Goal: Complete application form

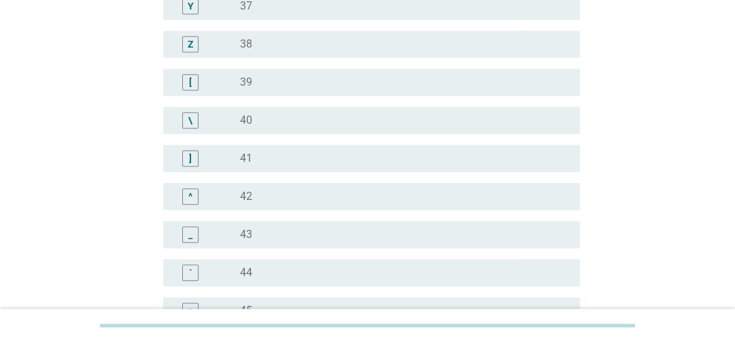
scroll to position [1451, 0]
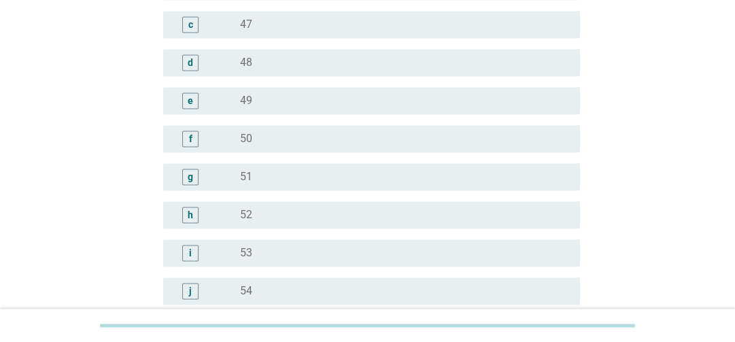
click at [190, 59] on div "d" at bounding box center [190, 62] width 5 height 14
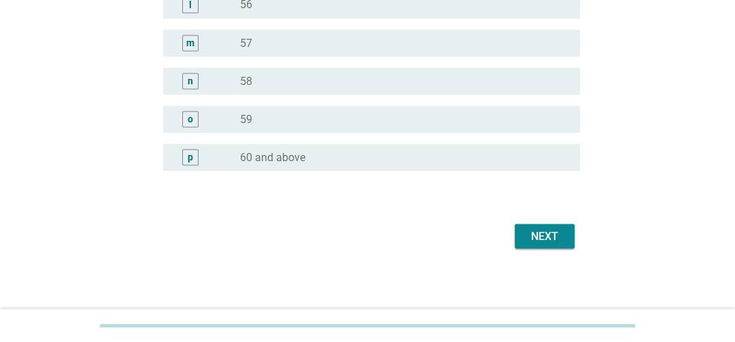
scroll to position [1817, 0]
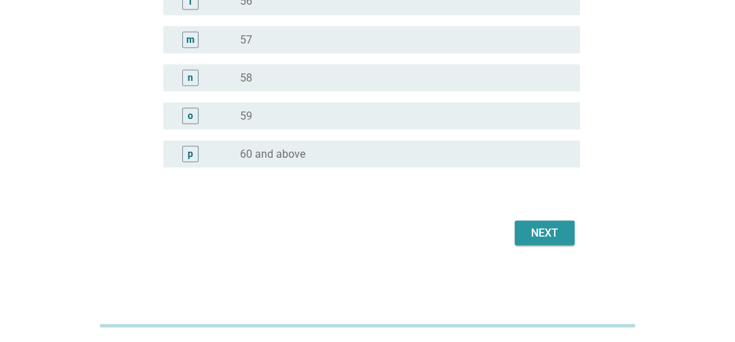
click at [563, 231] on div "Next" at bounding box center [545, 232] width 38 height 16
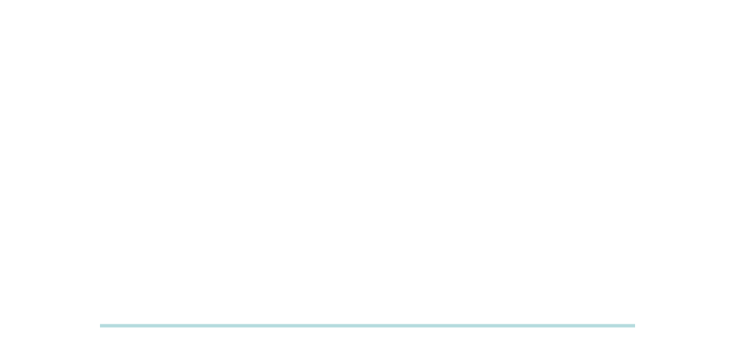
scroll to position [0, 0]
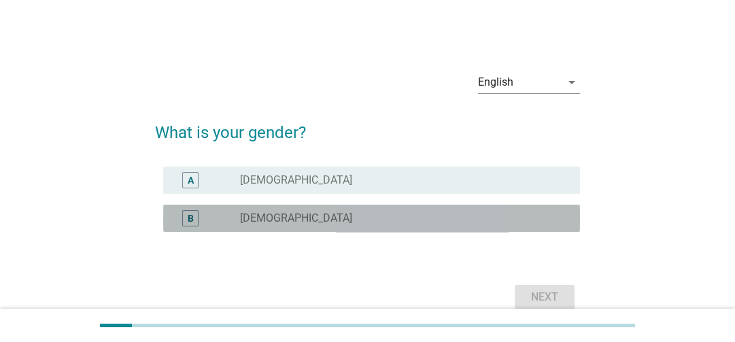
click at [195, 218] on div "B" at bounding box center [190, 218] width 16 height 16
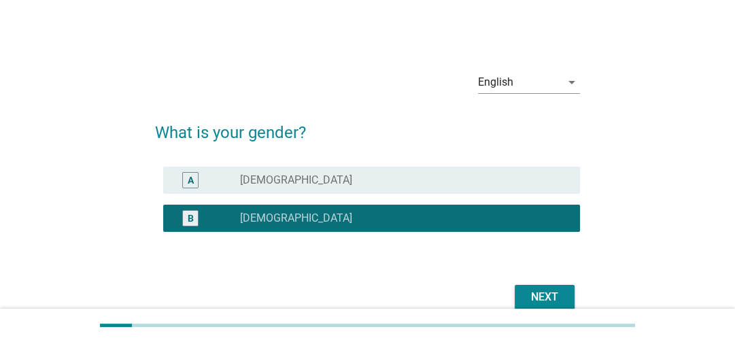
click at [556, 293] on div "Next" at bounding box center [545, 297] width 38 height 16
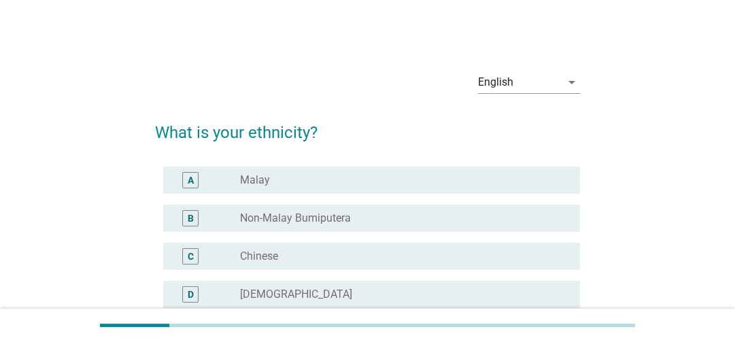
click at [192, 262] on div "C" at bounding box center [191, 256] width 6 height 14
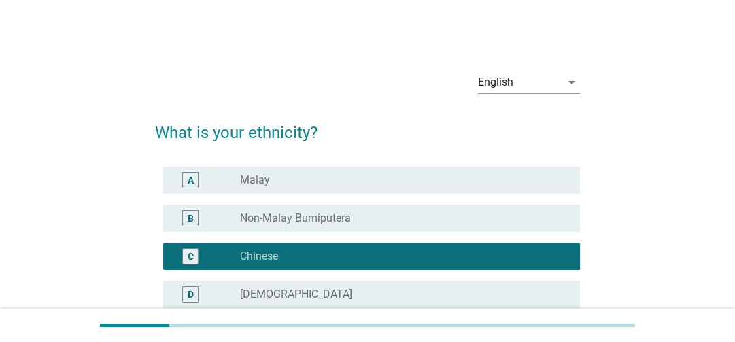
scroll to position [179, 0]
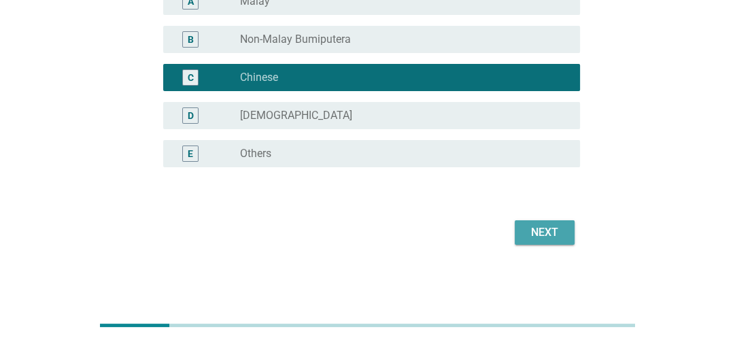
click at [533, 228] on div "Next" at bounding box center [545, 232] width 38 height 16
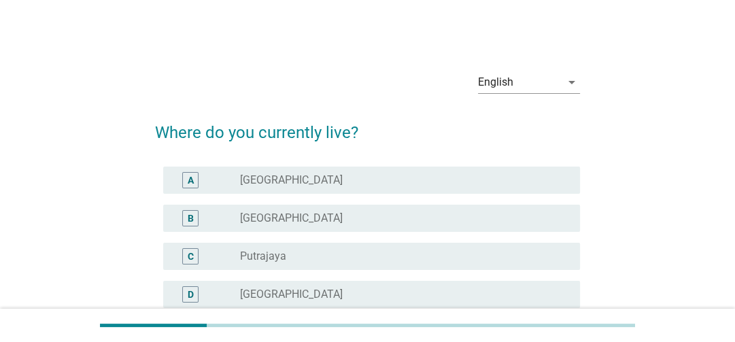
scroll to position [181, 0]
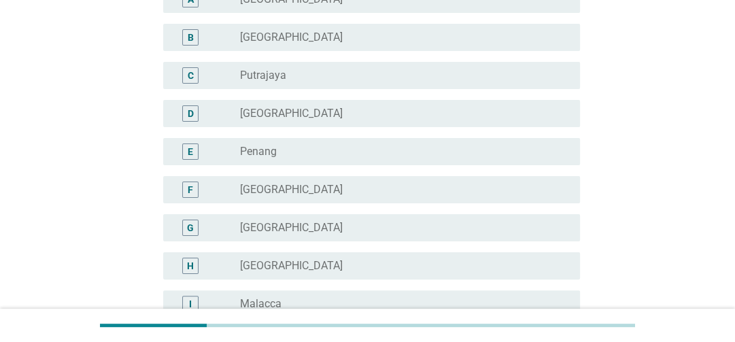
click at [193, 156] on div "E" at bounding box center [190, 151] width 5 height 14
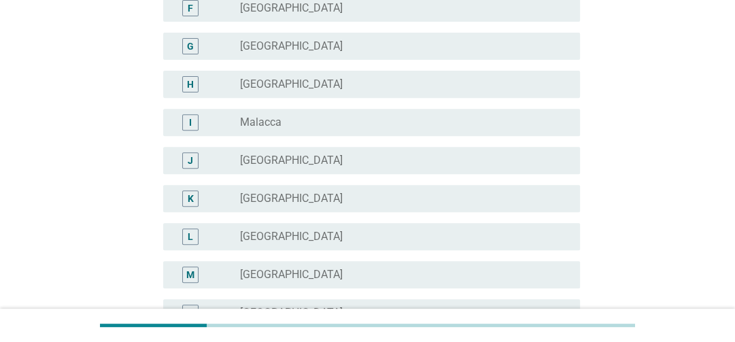
scroll to position [544, 0]
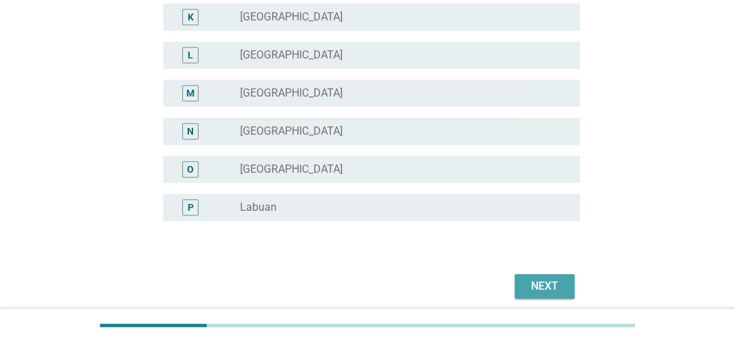
click at [539, 278] on div "Next" at bounding box center [545, 286] width 38 height 16
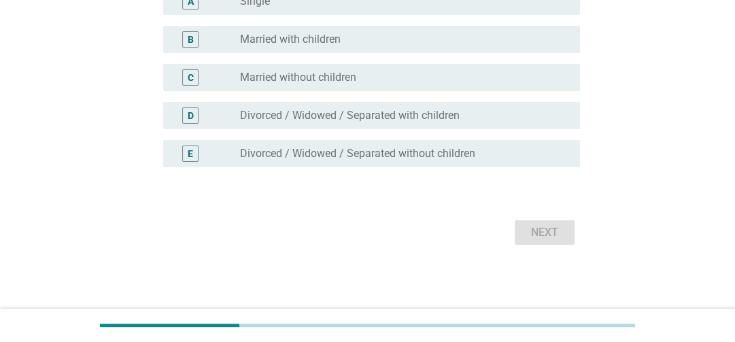
scroll to position [0, 0]
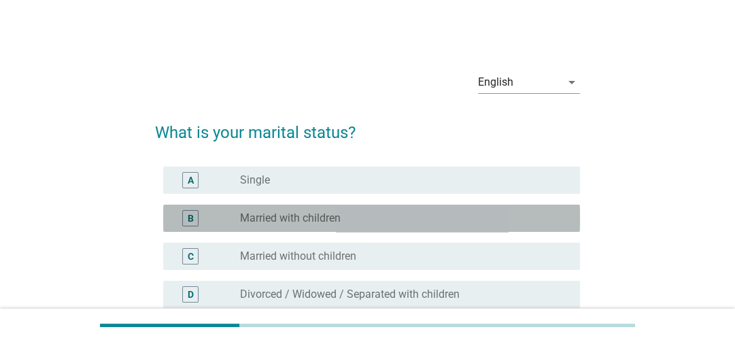
click at [198, 218] on div "B" at bounding box center [190, 218] width 16 height 16
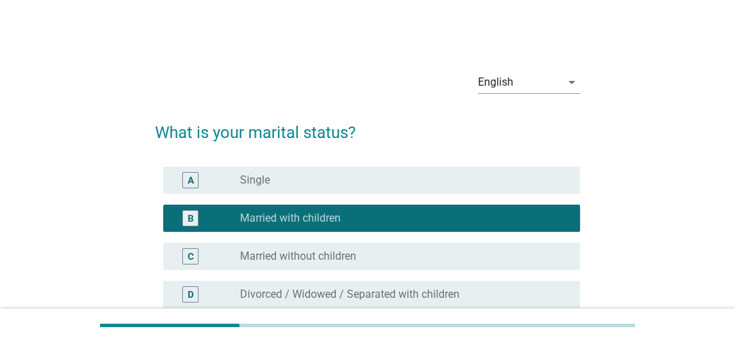
scroll to position [179, 0]
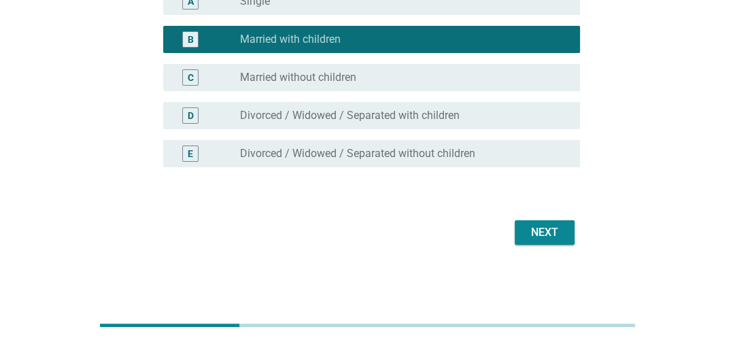
click at [544, 228] on div "Next" at bounding box center [545, 232] width 38 height 16
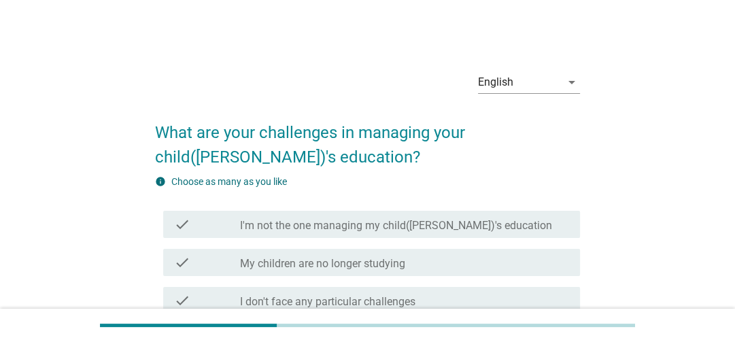
scroll to position [181, 0]
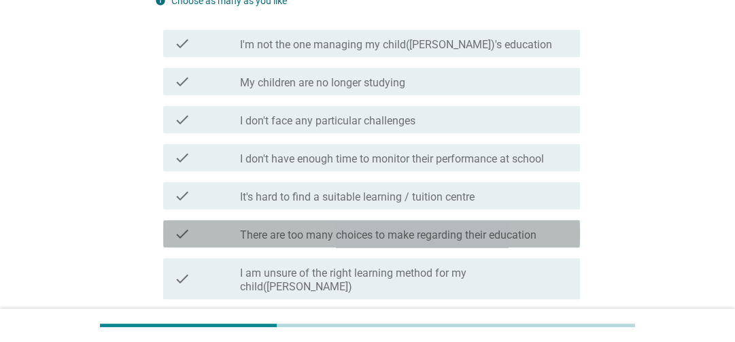
click at [535, 236] on label "There are too many choices to make regarding their education" at bounding box center [388, 236] width 297 height 14
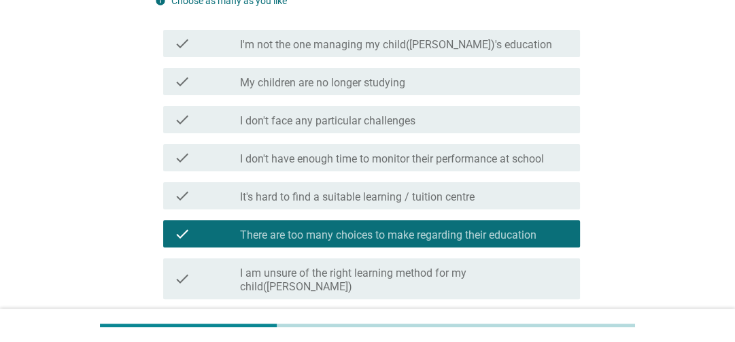
scroll to position [321, 0]
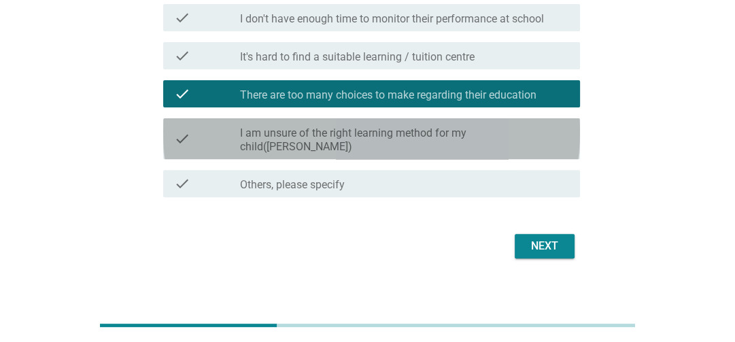
click at [444, 140] on div "check check_box_outline_blank I am unsure of the right learning method for my c…" at bounding box center [371, 138] width 417 height 41
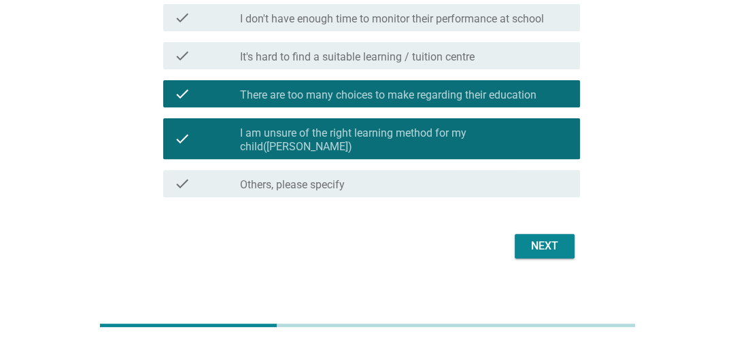
click at [544, 238] on div "Next" at bounding box center [545, 246] width 38 height 16
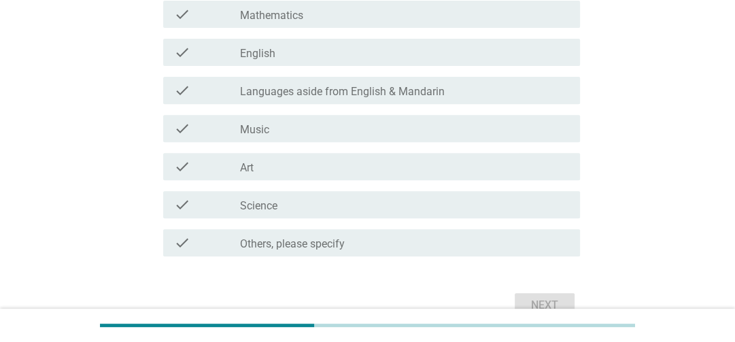
scroll to position [0, 0]
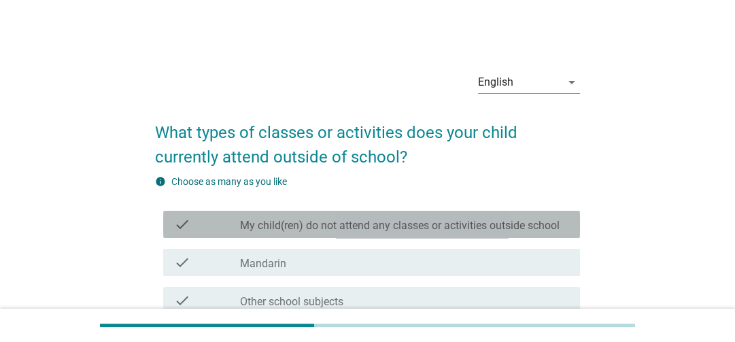
click at [463, 219] on label "My child(ren) do not attend any classes or activities outside school" at bounding box center [400, 226] width 320 height 14
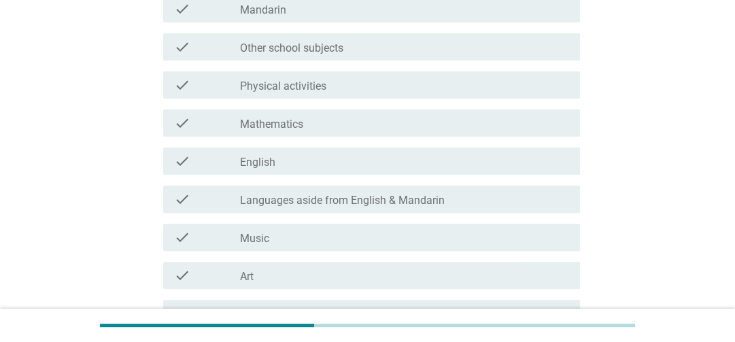
scroll to position [435, 0]
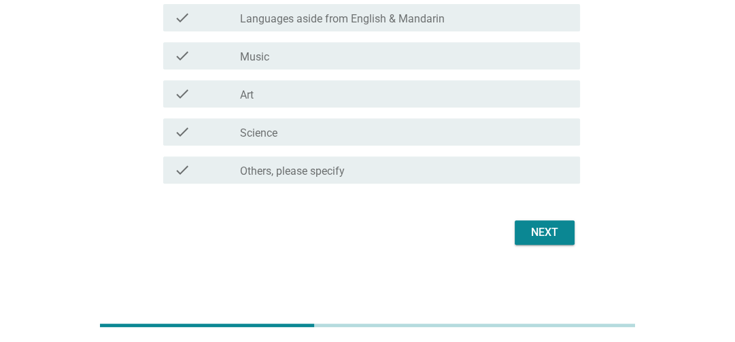
click at [538, 230] on div "Next" at bounding box center [545, 232] width 38 height 16
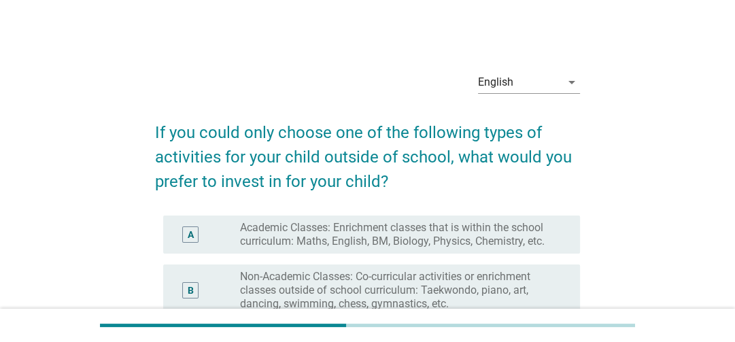
scroll to position [181, 0]
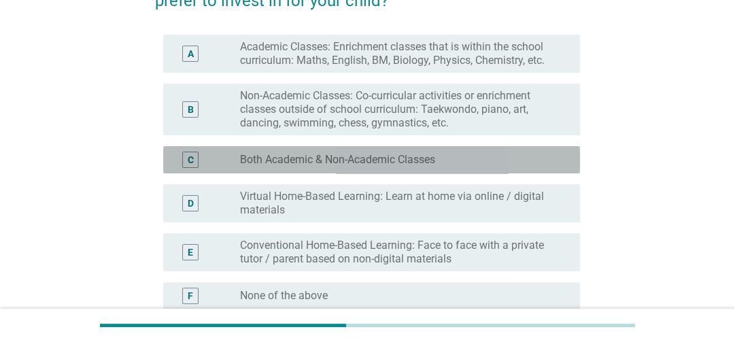
click at [373, 163] on label "Both Academic & Non-Academic Classes" at bounding box center [337, 160] width 195 height 14
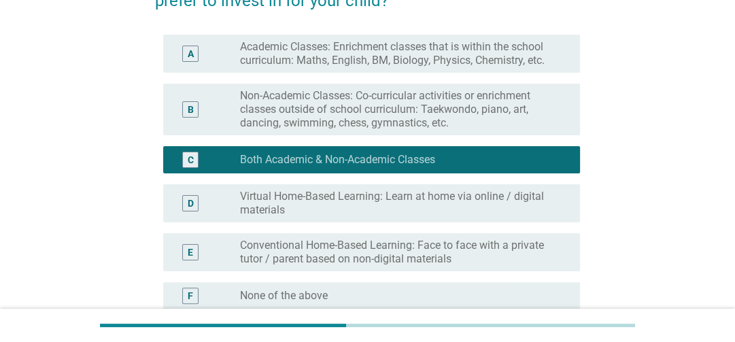
scroll to position [323, 0]
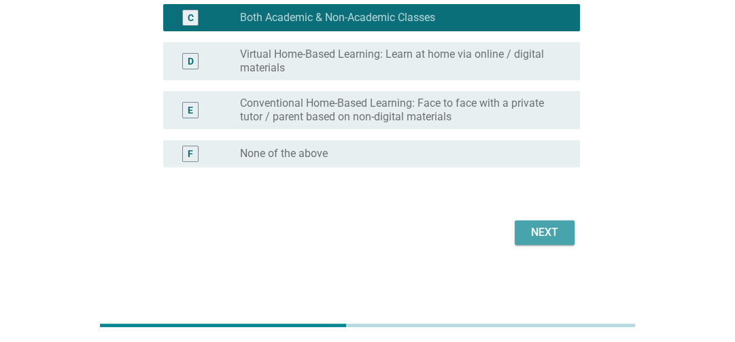
click at [559, 232] on div "Next" at bounding box center [545, 232] width 38 height 16
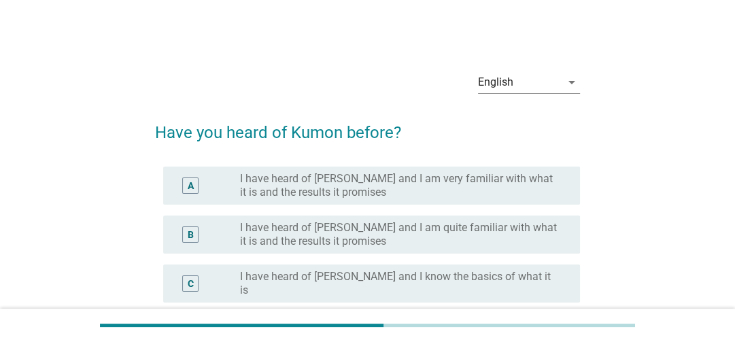
scroll to position [181, 0]
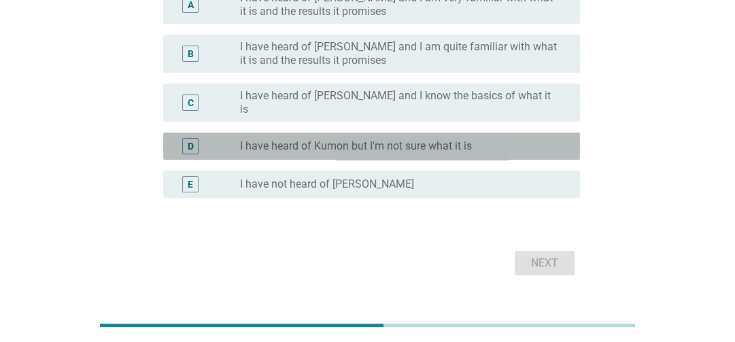
click at [454, 140] on label "I have heard of Kumon but I'm not sure what it is" at bounding box center [356, 146] width 232 height 14
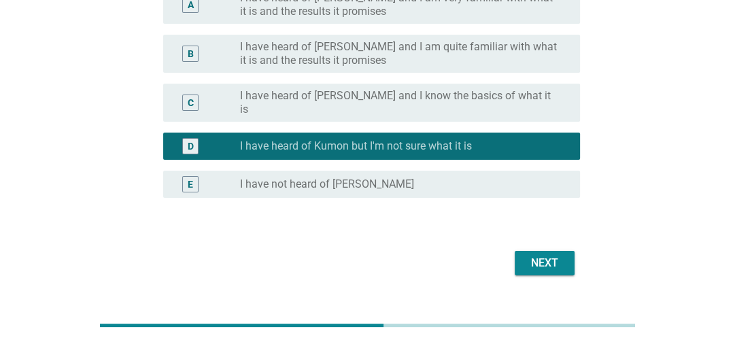
click at [558, 255] on div "Next" at bounding box center [545, 263] width 38 height 16
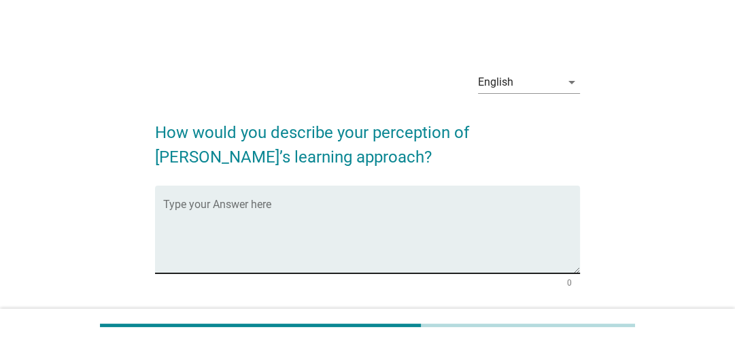
scroll to position [103, 0]
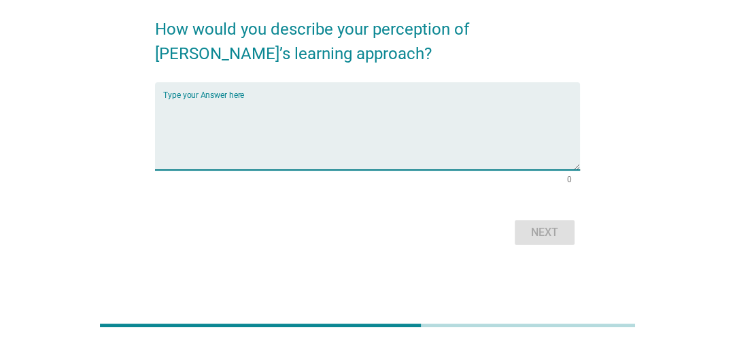
click at [267, 144] on textarea "Type your Answer here" at bounding box center [371, 134] width 417 height 71
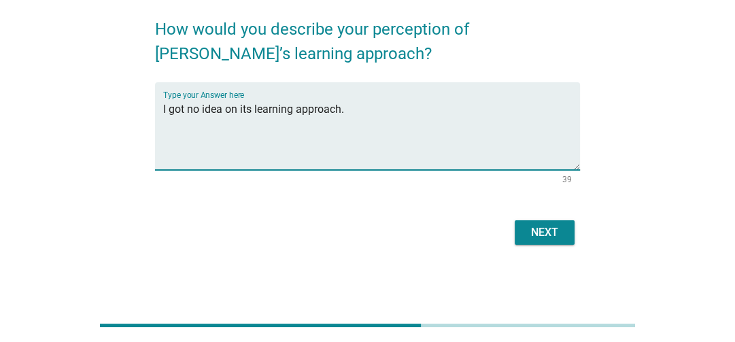
type textarea "I got no idea on its learning approach."
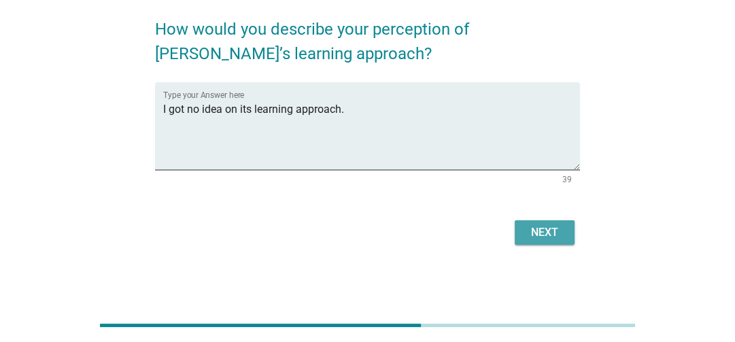
click at [531, 229] on div "Next" at bounding box center [545, 232] width 38 height 16
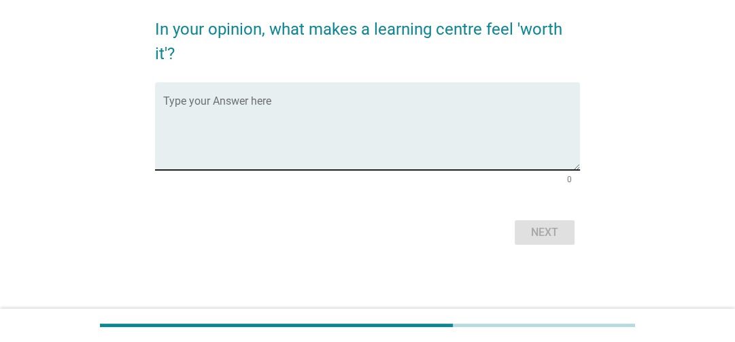
scroll to position [0, 0]
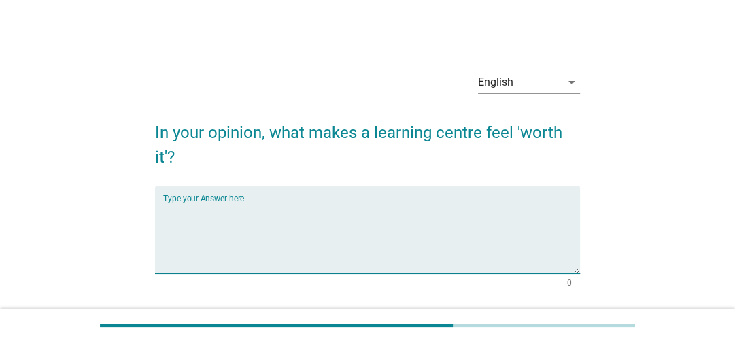
click at [407, 227] on textarea "Type your Answer here" at bounding box center [371, 237] width 417 height 71
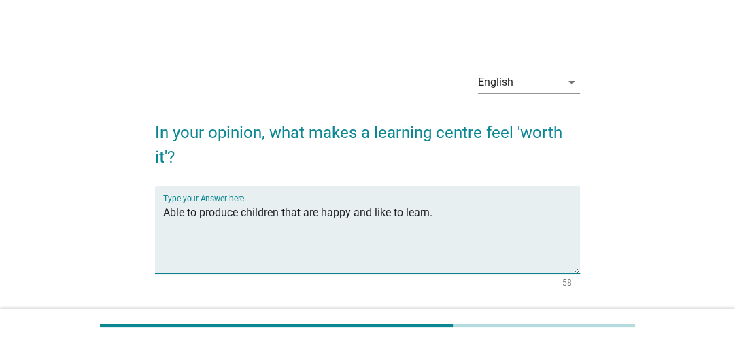
scroll to position [103, 0]
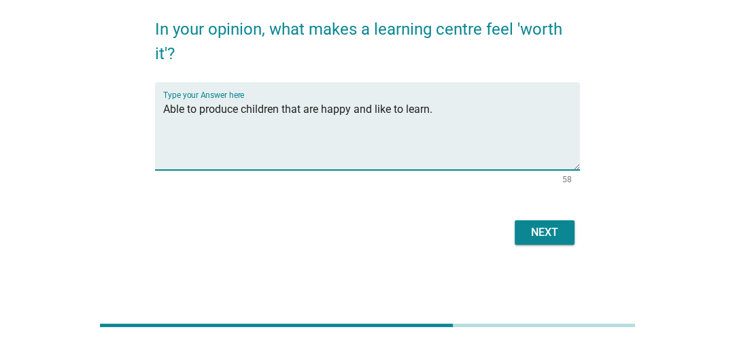
type textarea "Able to produce children that are happy and like to learn."
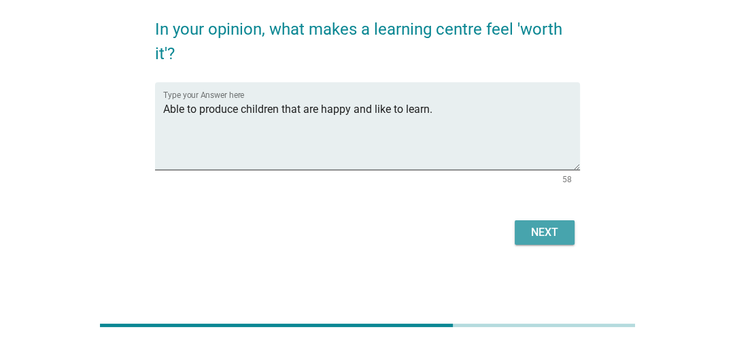
click at [546, 236] on div "Next" at bounding box center [545, 232] width 38 height 16
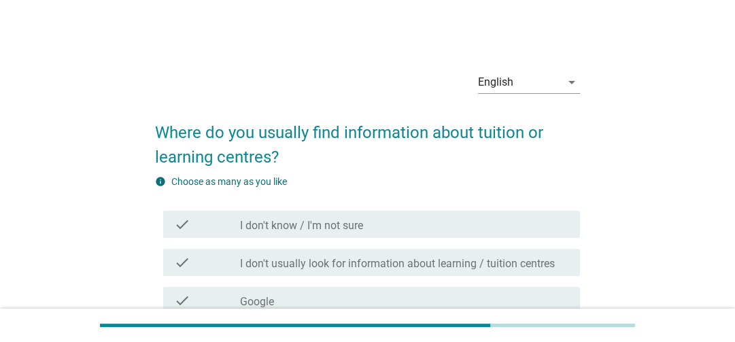
scroll to position [181, 0]
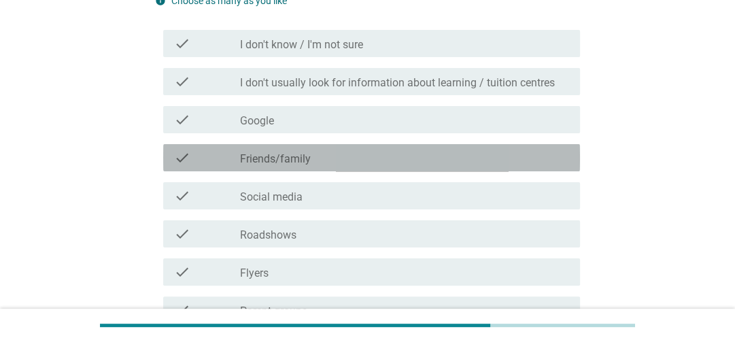
click at [373, 162] on div "check_box_outline_blank Friends/family" at bounding box center [404, 158] width 329 height 16
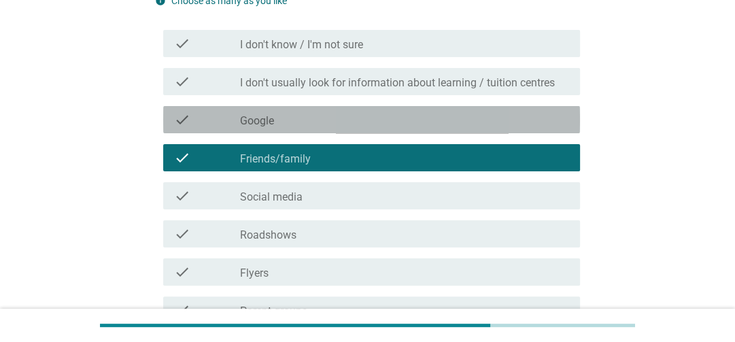
click at [386, 123] on div "check_box_outline_blank Google" at bounding box center [404, 120] width 329 height 16
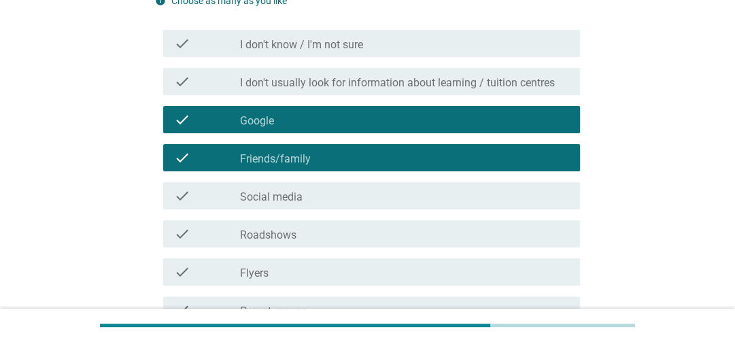
scroll to position [359, 0]
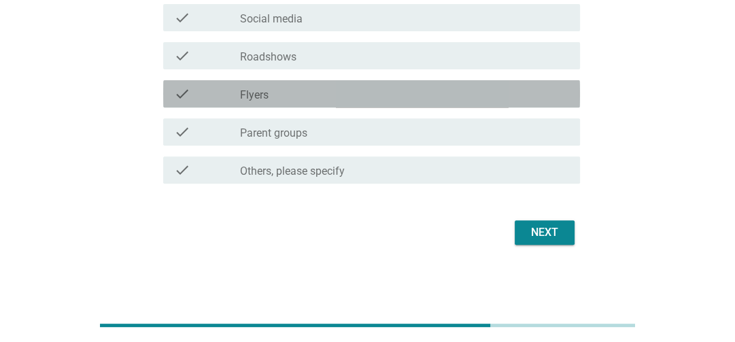
click at [376, 101] on div "check_box_outline_blank Flyers" at bounding box center [404, 94] width 329 height 16
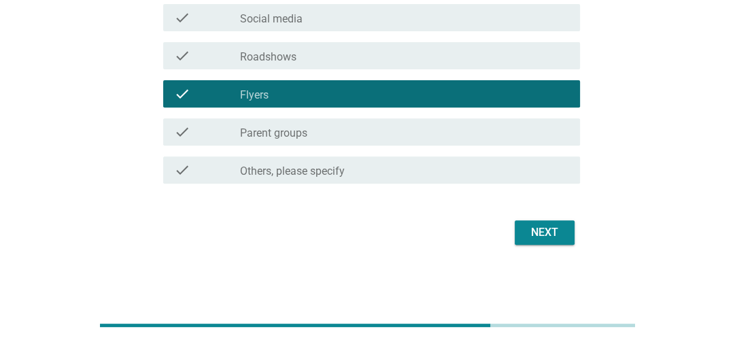
click at [386, 148] on div "check check_box_outline_blank Parent groups" at bounding box center [367, 132] width 425 height 38
click at [391, 138] on div "check_box_outline_blank Parent groups" at bounding box center [404, 132] width 329 height 16
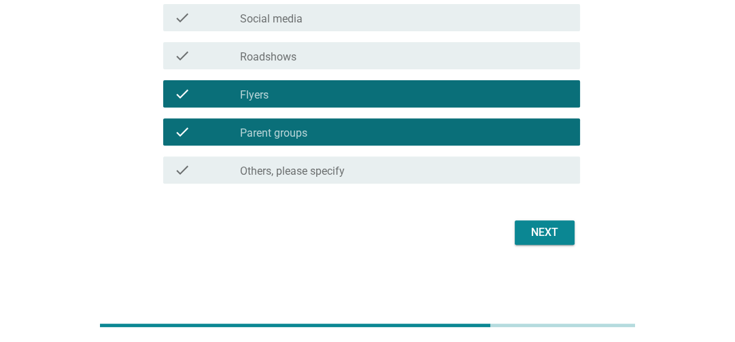
click at [537, 229] on div "Next" at bounding box center [545, 232] width 38 height 16
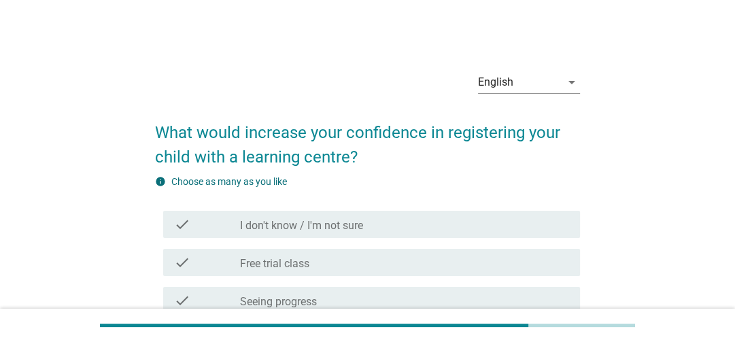
scroll to position [181, 0]
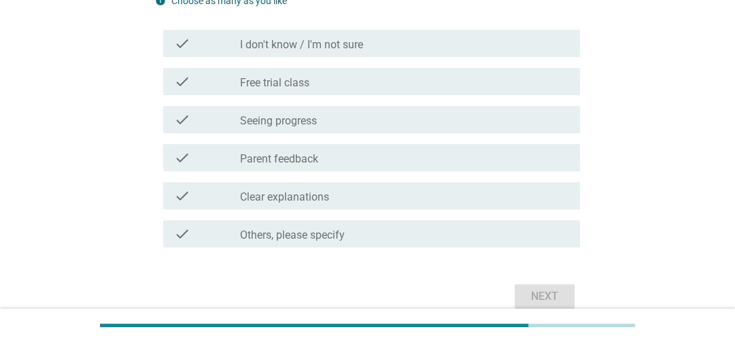
click at [344, 126] on div "check_box_outline_blank Seeing progress" at bounding box center [404, 120] width 329 height 16
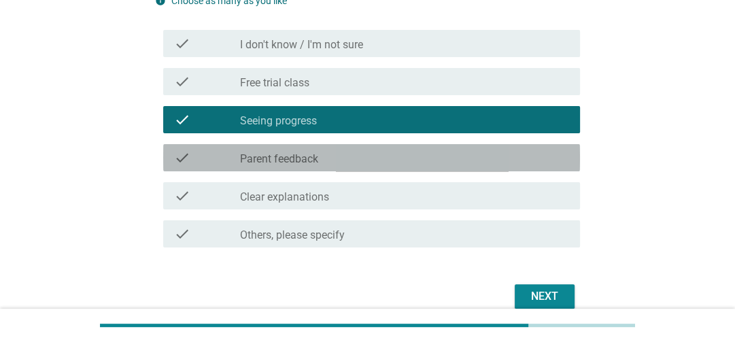
click at [344, 163] on div "check_box_outline_blank Parent feedback" at bounding box center [404, 158] width 329 height 16
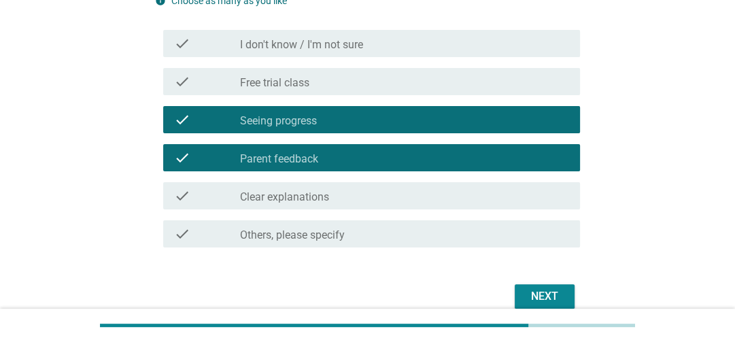
click at [348, 195] on div "check_box_outline_blank Clear explanations" at bounding box center [404, 196] width 329 height 16
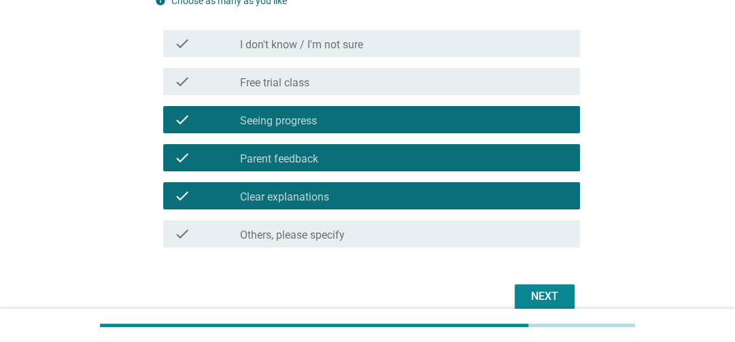
click at [535, 288] on div "Next" at bounding box center [545, 296] width 38 height 16
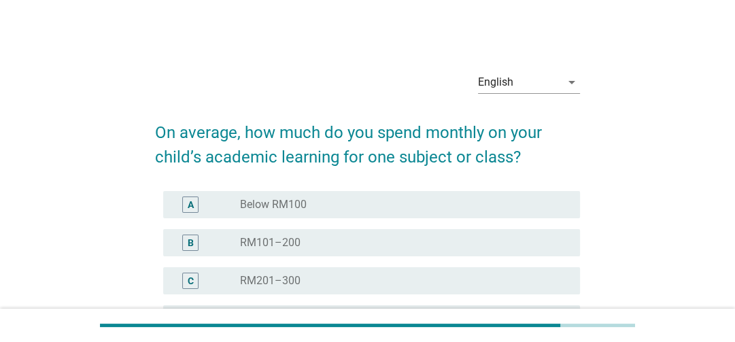
scroll to position [182, 0]
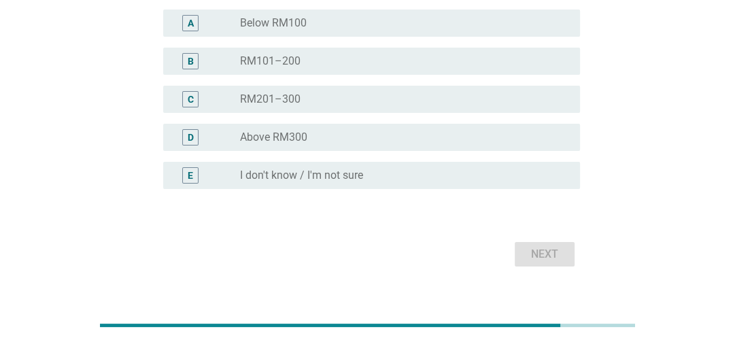
click at [392, 180] on div "radio_button_unchecked I don't know / I'm not sure" at bounding box center [399, 176] width 318 height 14
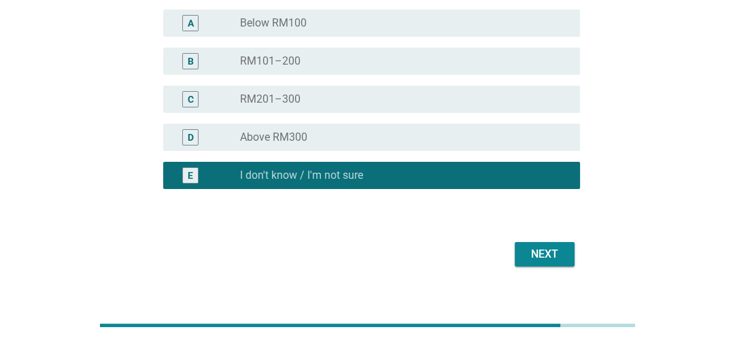
click at [526, 251] on div "Next" at bounding box center [545, 254] width 38 height 16
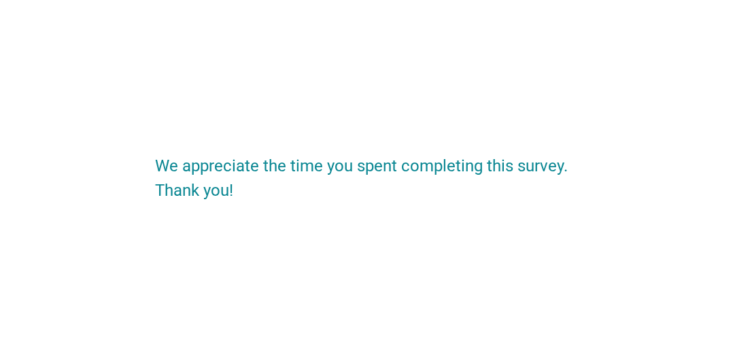
scroll to position [0, 0]
